Goal: Navigation & Orientation: Find specific page/section

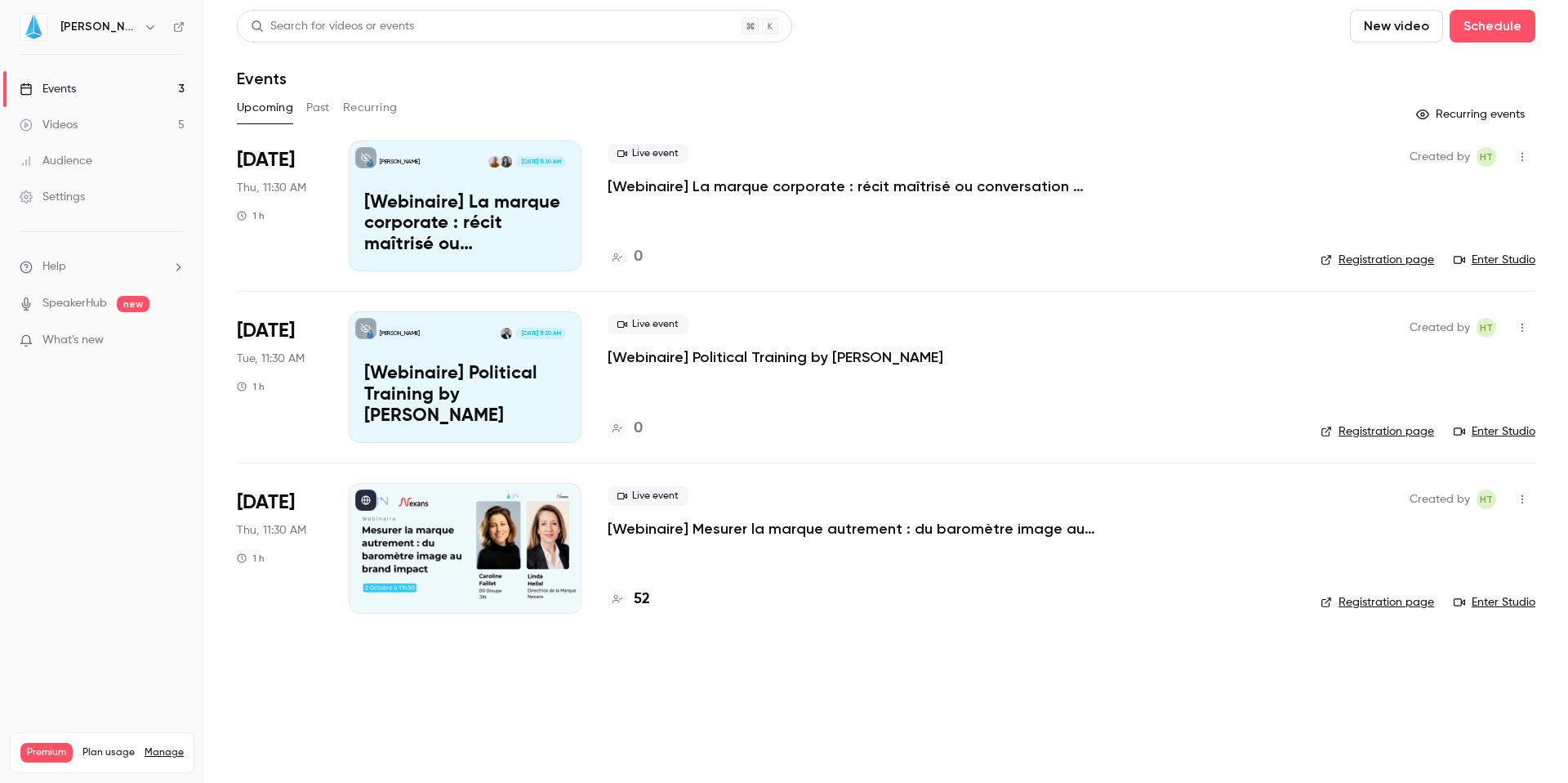
click at [83, 82] on link "Events 3" at bounding box center [102, 89] width 204 height 36
click at [144, 29] on icon "button" at bounding box center [150, 26] width 13 height 13
click at [87, 28] on div at bounding box center [784, 391] width 1568 height 783
click at [39, 21] on img at bounding box center [33, 27] width 26 height 26
click at [33, 28] on img at bounding box center [33, 27] width 26 height 26
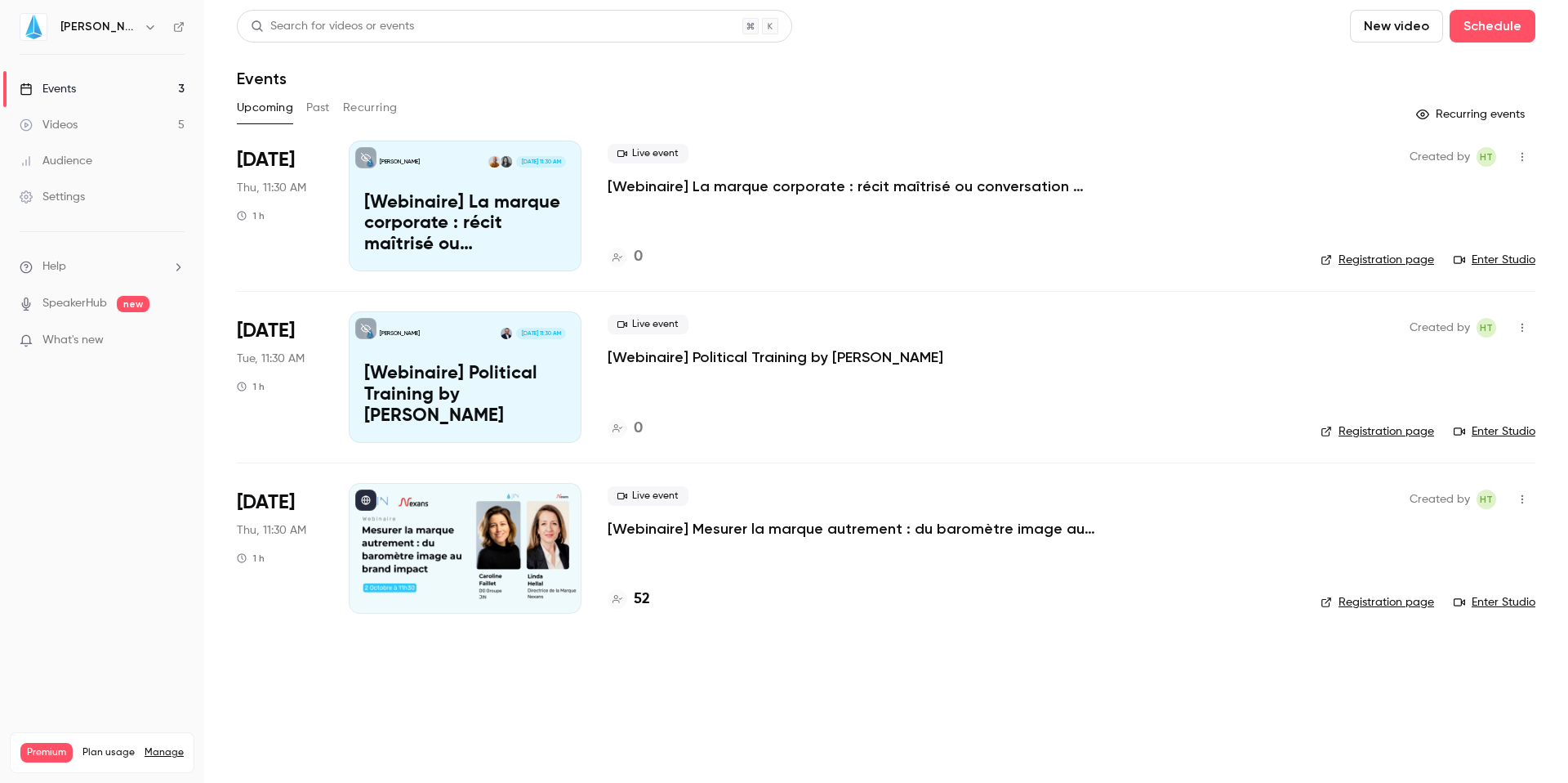
click at [179, 26] on icon at bounding box center [179, 26] width 11 height 11
click at [1437, 114] on button "Recurring events" at bounding box center [1472, 115] width 126 height 26
click at [1430, 114] on icon "button" at bounding box center [1423, 114] width 13 height 13
click at [386, 102] on button "Recurring" at bounding box center [370, 108] width 54 height 26
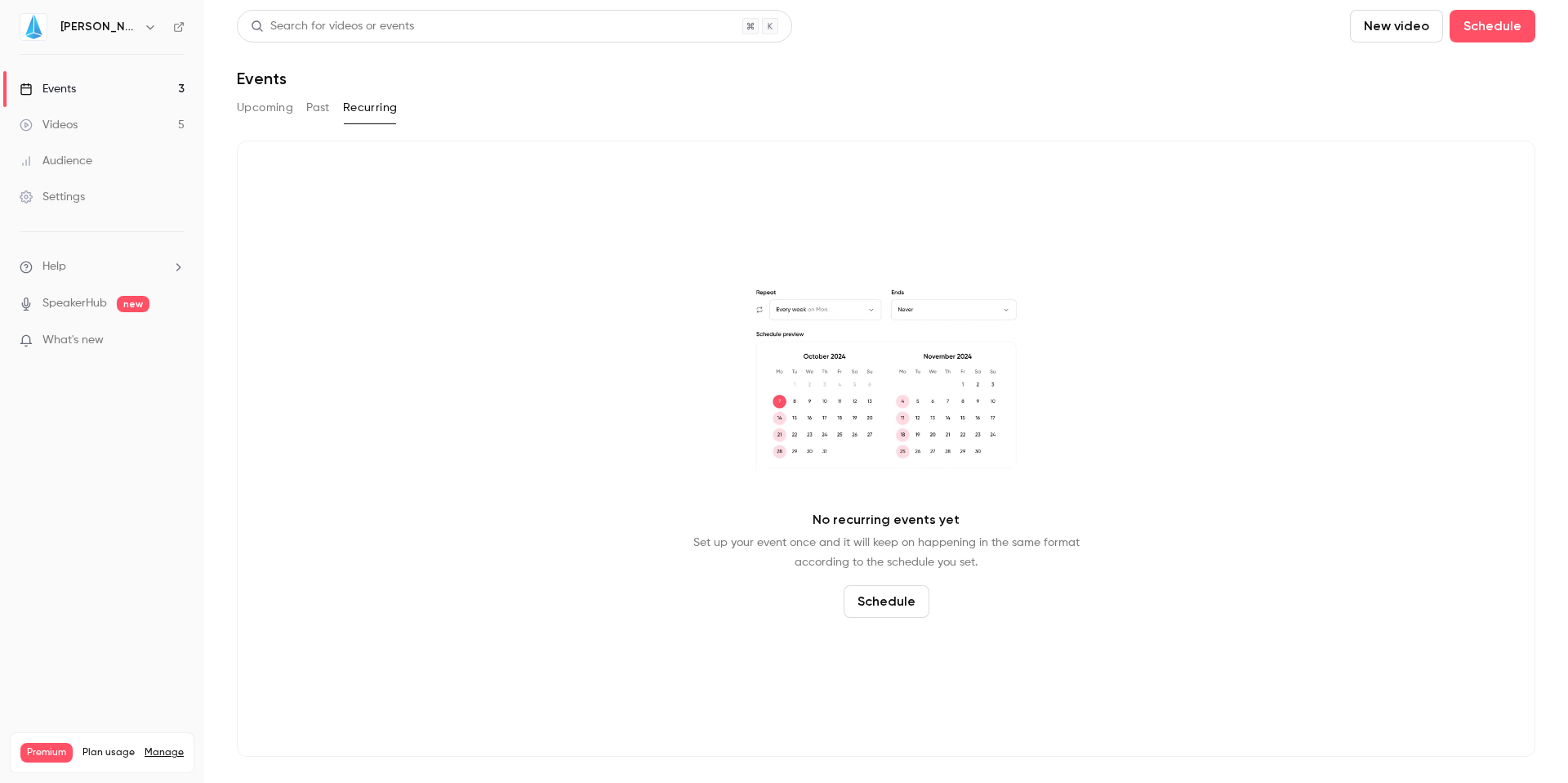
click at [259, 109] on button "Upcoming" at bounding box center [265, 108] width 56 height 26
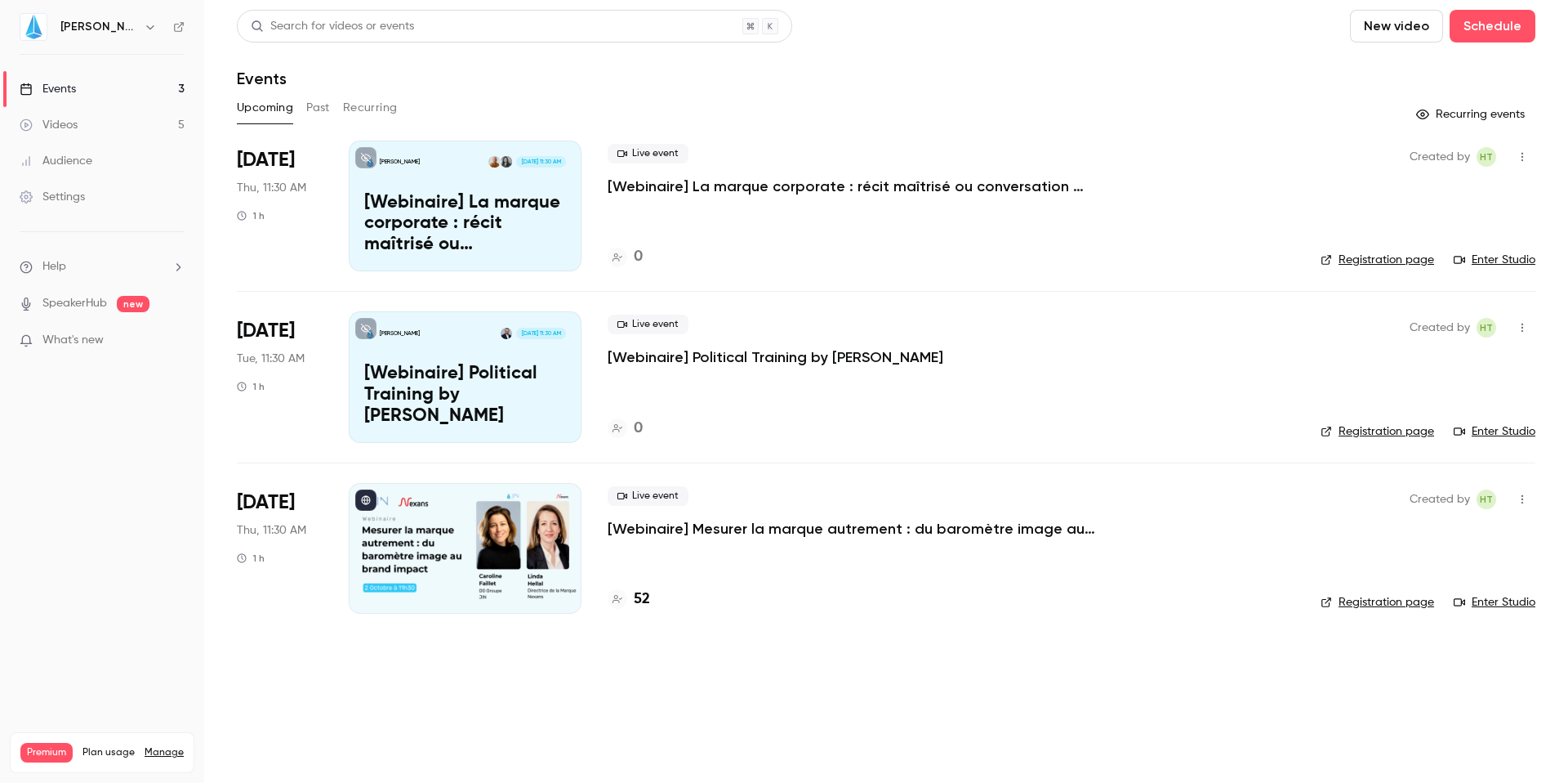
click at [643, 596] on h4 "52" at bounding box center [642, 599] width 17 height 22
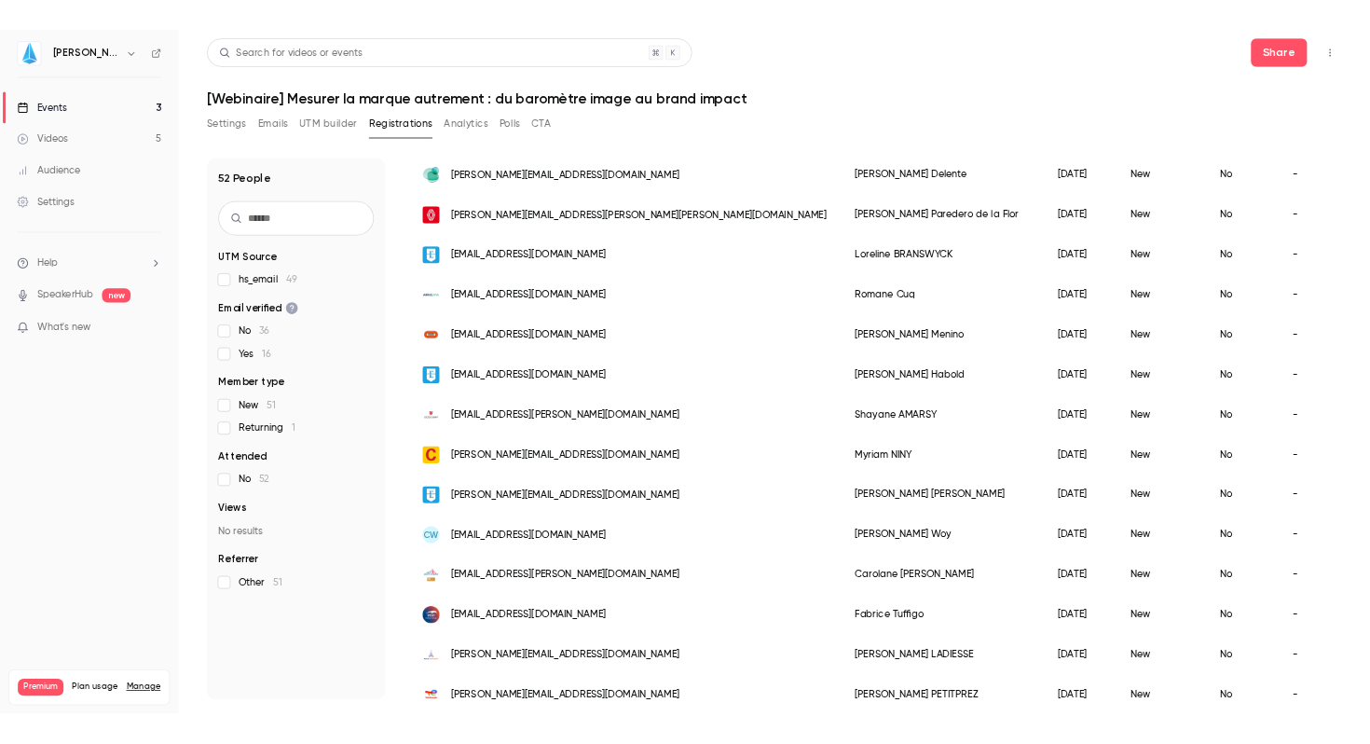
scroll to position [1174, 0]
